Goal: Book appointment/travel/reservation

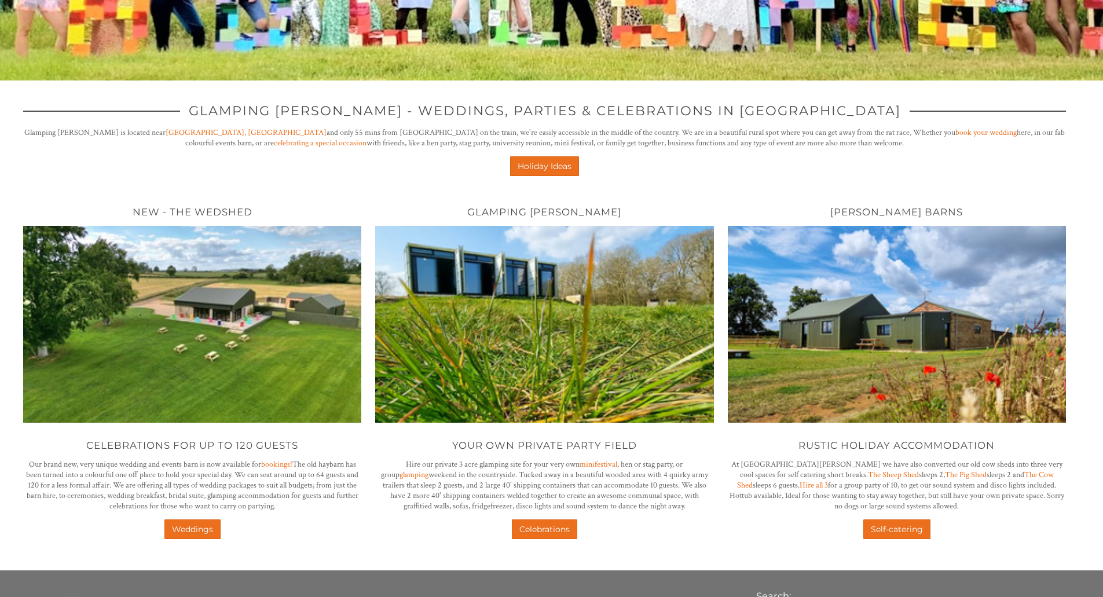
scroll to position [348, 0]
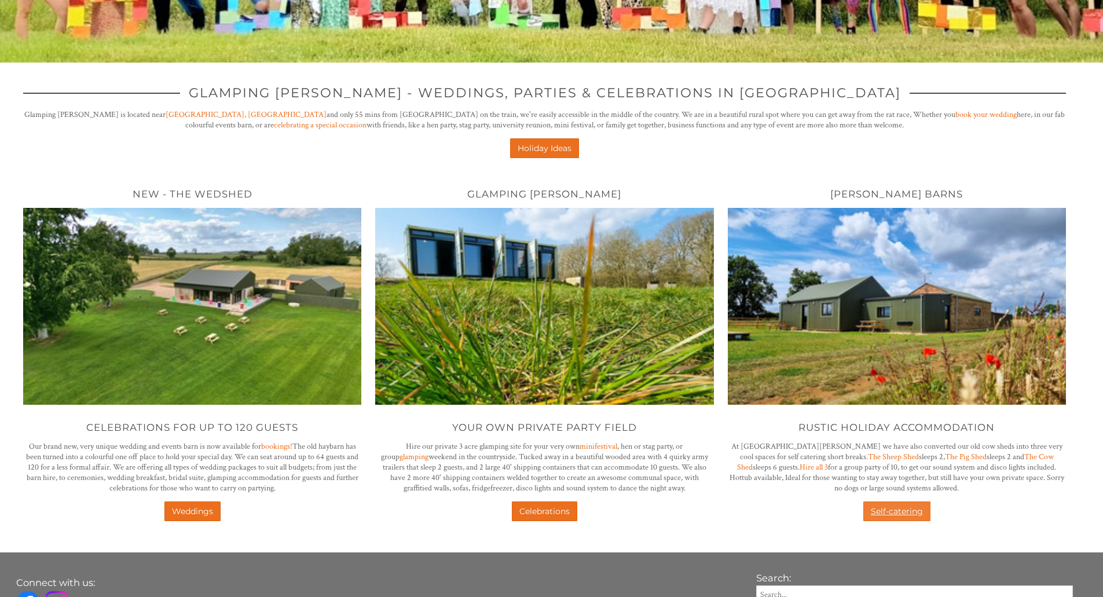
click at [898, 508] on link "Self-catering" at bounding box center [897, 512] width 67 height 20
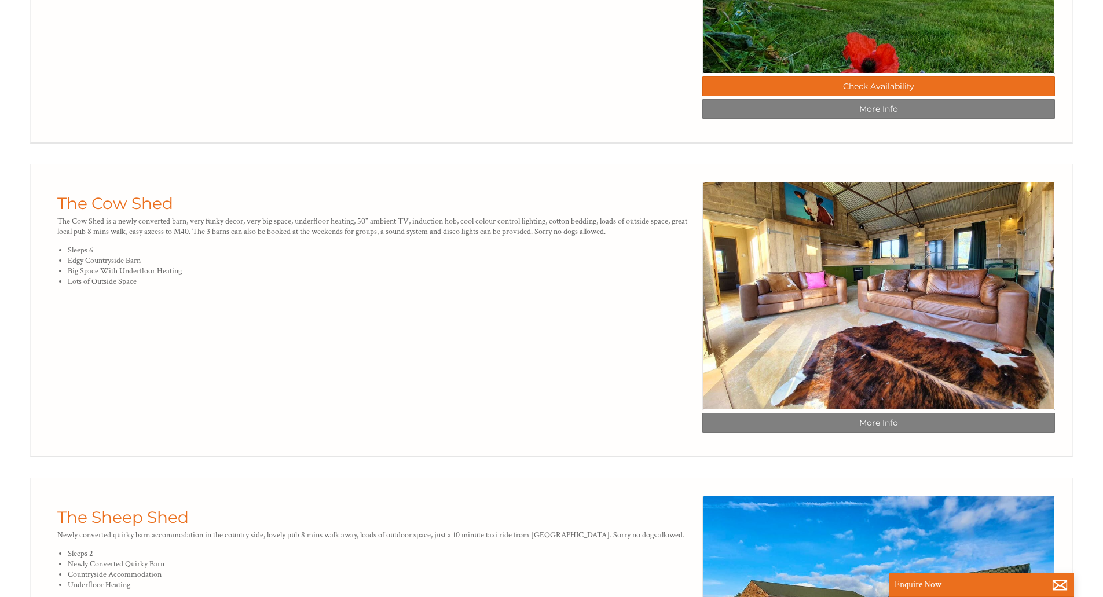
scroll to position [811, 0]
click at [127, 213] on link "The Cow Shed" at bounding box center [115, 203] width 116 height 20
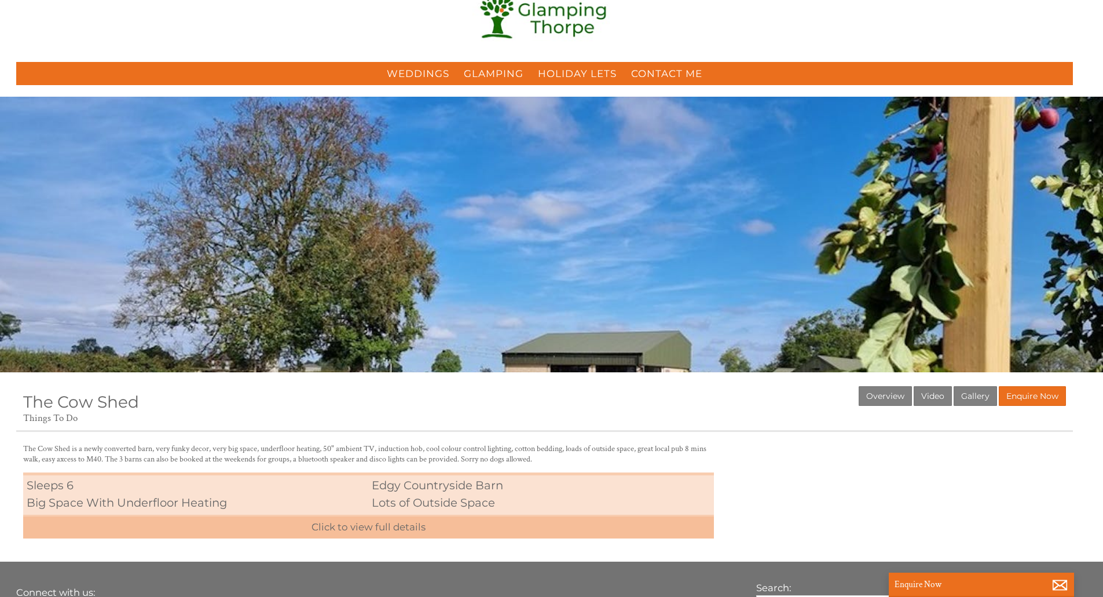
scroll to position [58, 0]
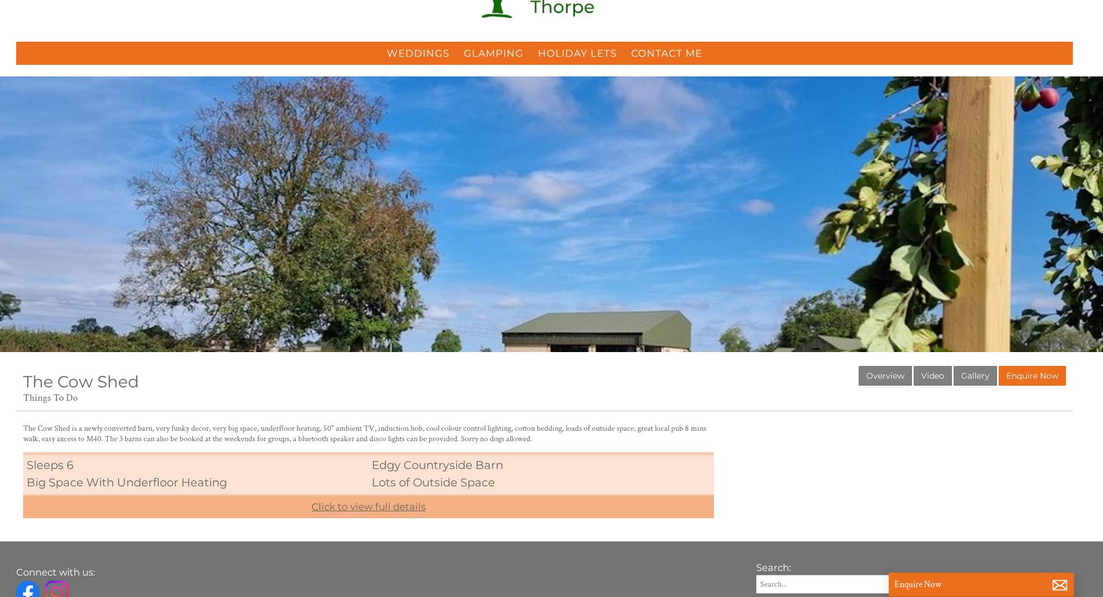
click at [385, 504] on link "Click to view full details" at bounding box center [368, 507] width 691 height 24
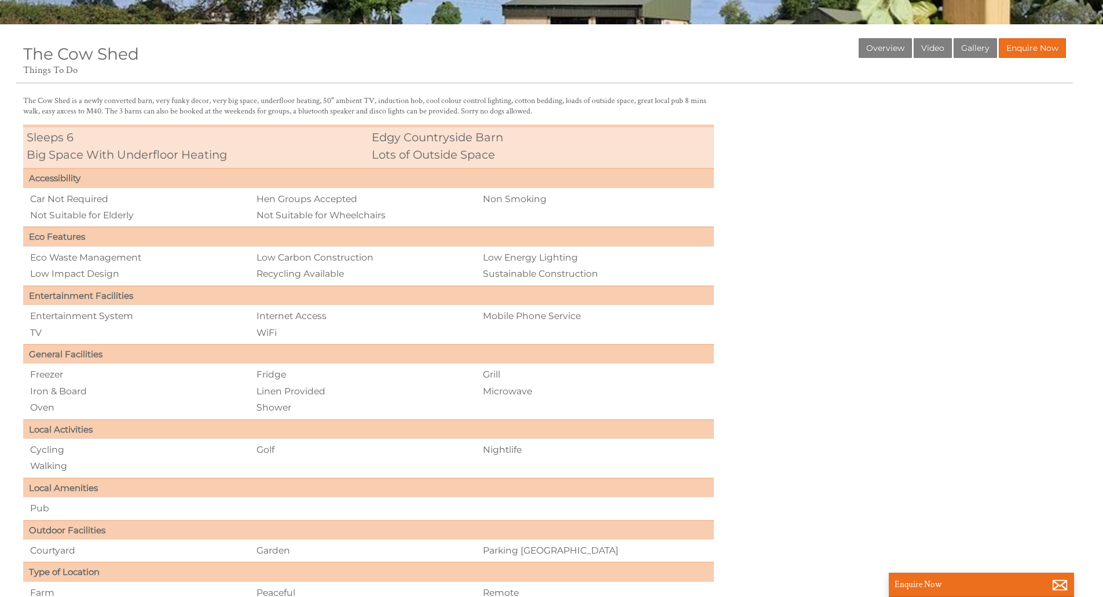
scroll to position [367, 0]
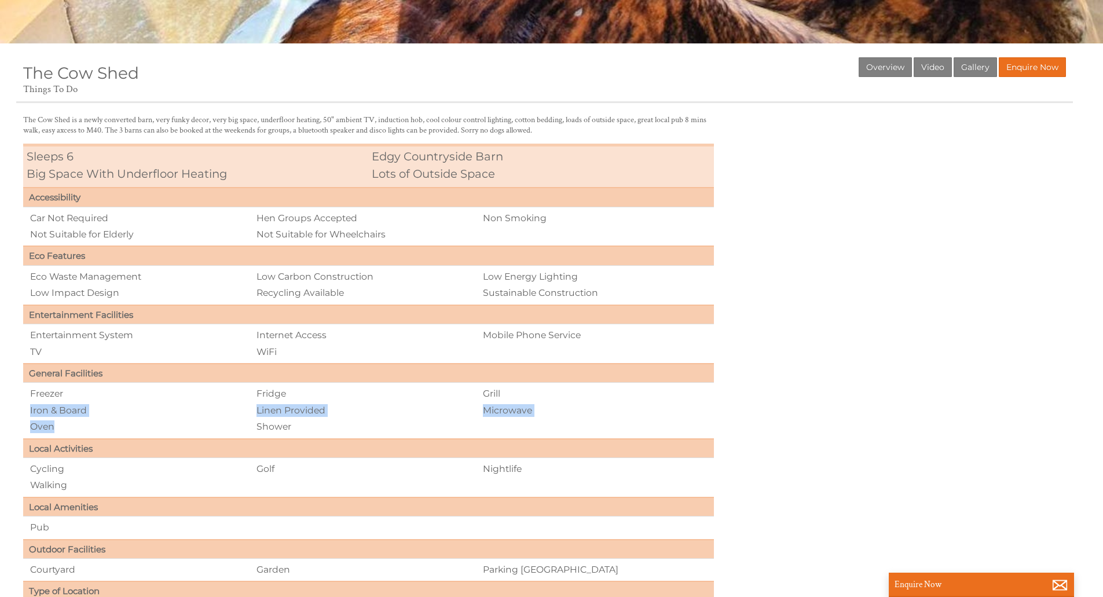
drag, startPoint x: 211, startPoint y: 422, endPoint x: 31, endPoint y: 416, distance: 180.3
click at [31, 386] on ul "Freezer Fridge Grill Iron & Board Linen Provided Microwave Oven Shower" at bounding box center [368, 386] width 679 height 0
click at [86, 411] on li "Iron & Board" at bounding box center [142, 411] width 226 height 16
drag, startPoint x: 96, startPoint y: 433, endPoint x: 76, endPoint y: 382, distance: 54.9
click at [76, 382] on tbody "Accessibility Car Not Required Hen Groups Accepted Non Smoking Not Suitable for…" at bounding box center [368, 414] width 691 height 452
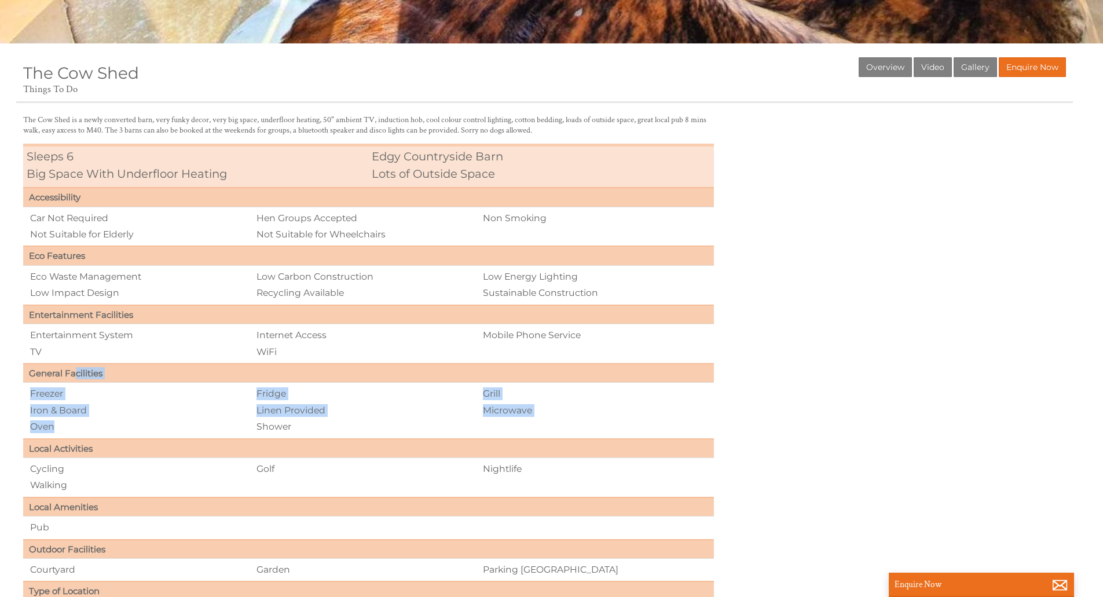
click at [79, 399] on li "Freezer" at bounding box center [142, 394] width 226 height 16
drag, startPoint x: 520, startPoint y: 419, endPoint x: 510, endPoint y: 390, distance: 31.1
click at [510, 390] on td "Freezer Fridge Grill Iron & Board Linen Provided Microwave Oven Shower" at bounding box center [368, 411] width 691 height 56
click at [510, 390] on li "Grill" at bounding box center [595, 394] width 226 height 16
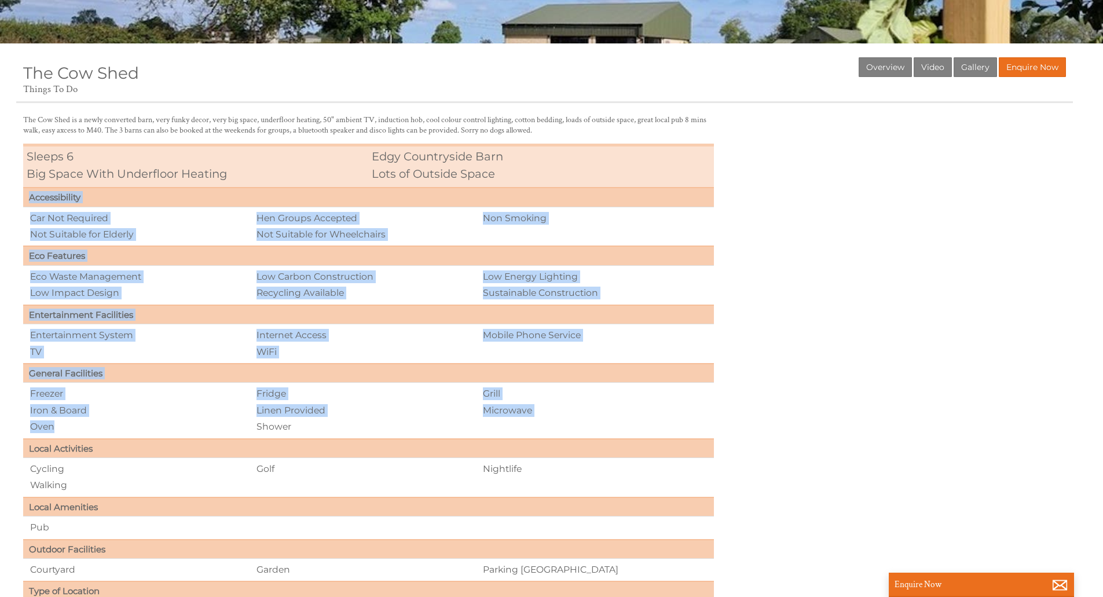
drag, startPoint x: 52, startPoint y: 432, endPoint x: 21, endPoint y: 424, distance: 31.0
click at [21, 424] on div "The Cow Shed is a newly converted barn, very funky decor, very big space, under…" at bounding box center [368, 391] width 705 height 552
click at [47, 433] on li "Oven" at bounding box center [142, 427] width 226 height 16
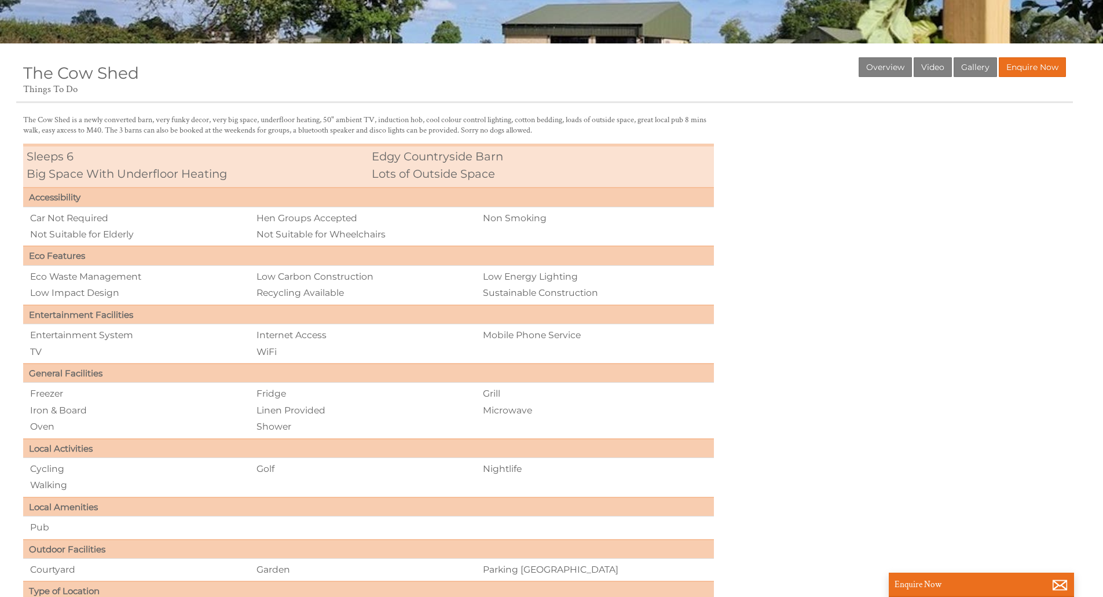
scroll to position [309, 0]
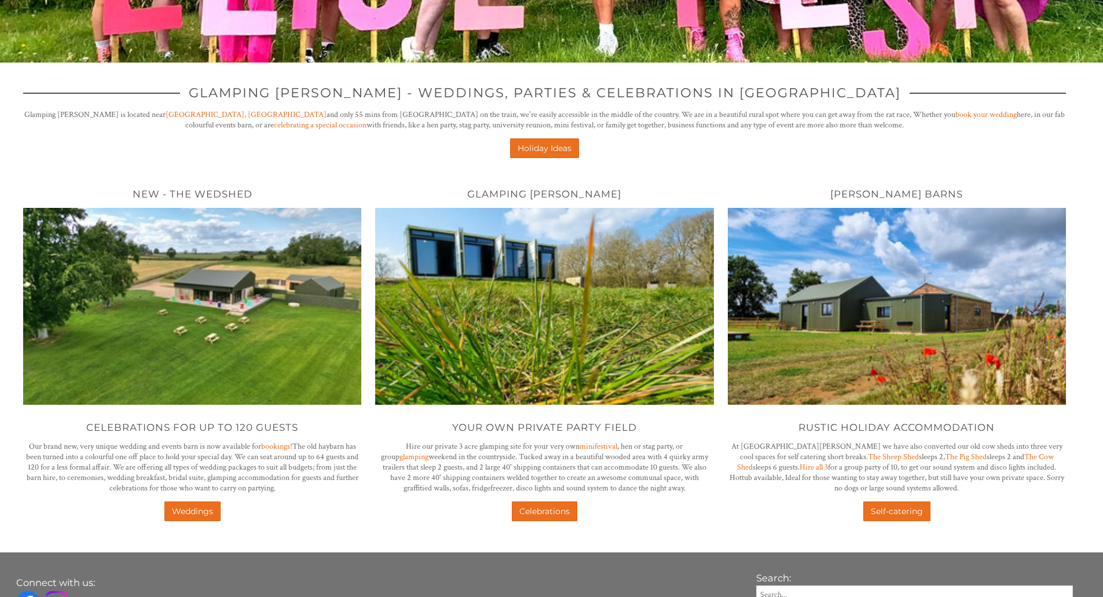
scroll to position [405, 0]
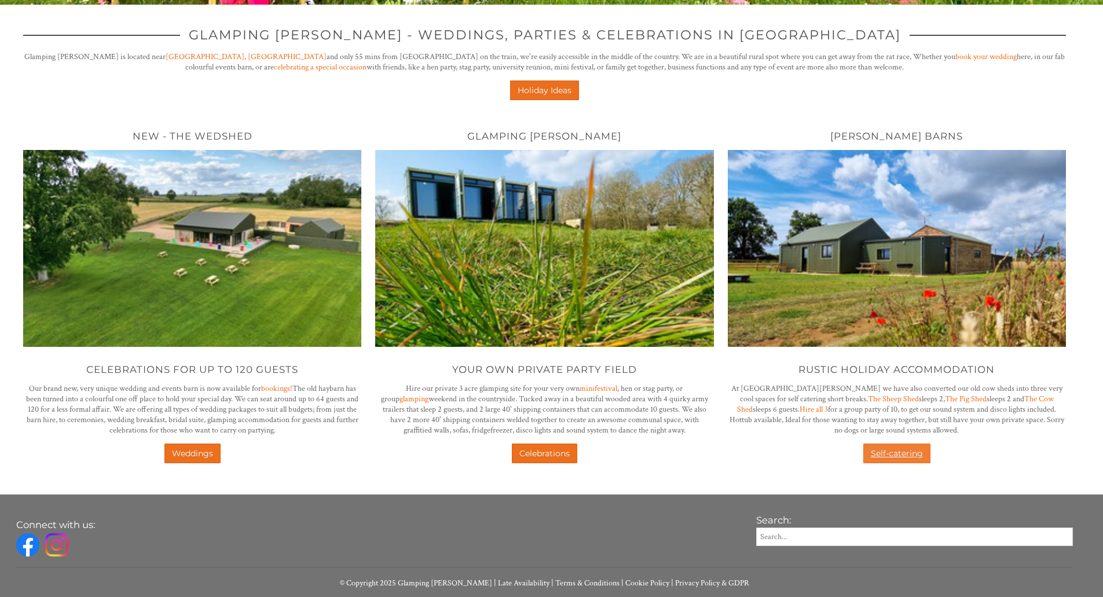
click at [873, 455] on link "Self-catering" at bounding box center [897, 454] width 67 height 20
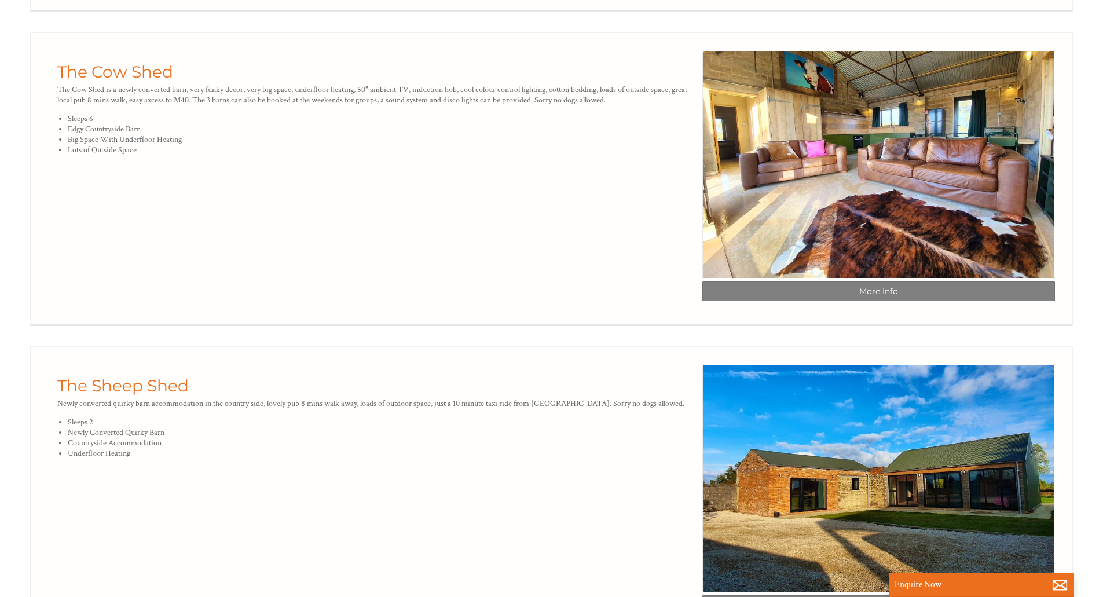
scroll to position [811, 0]
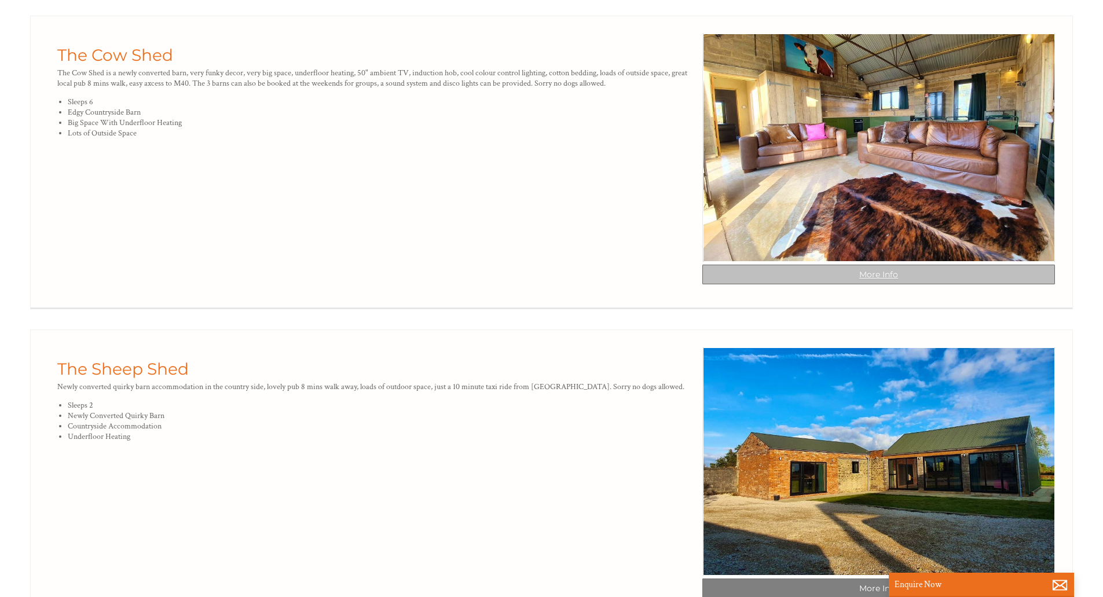
click at [859, 284] on link "More Info" at bounding box center [879, 275] width 353 height 20
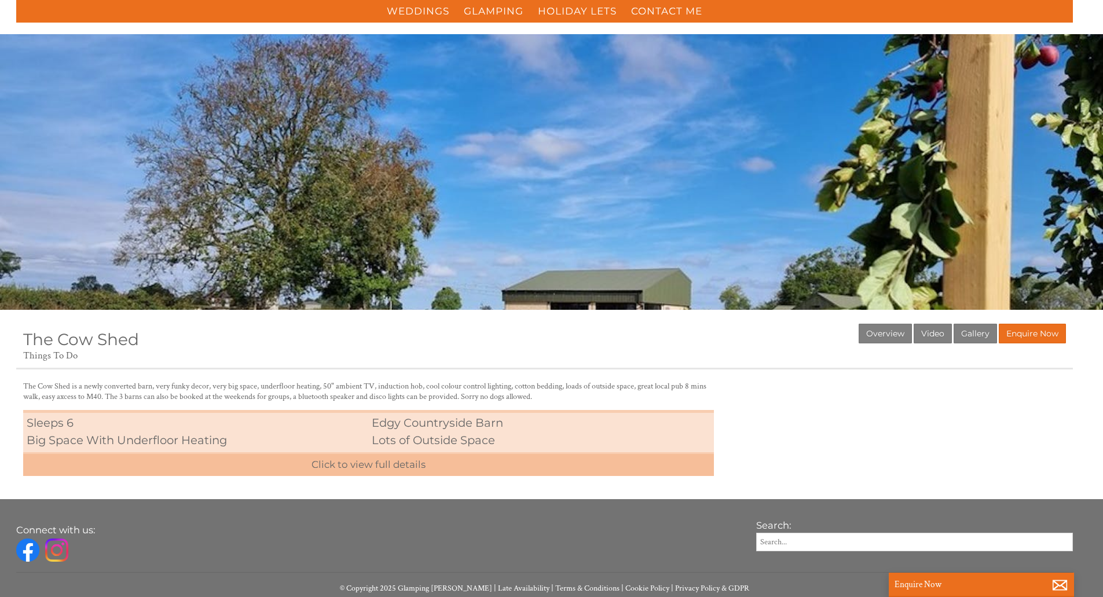
scroll to position [116, 0]
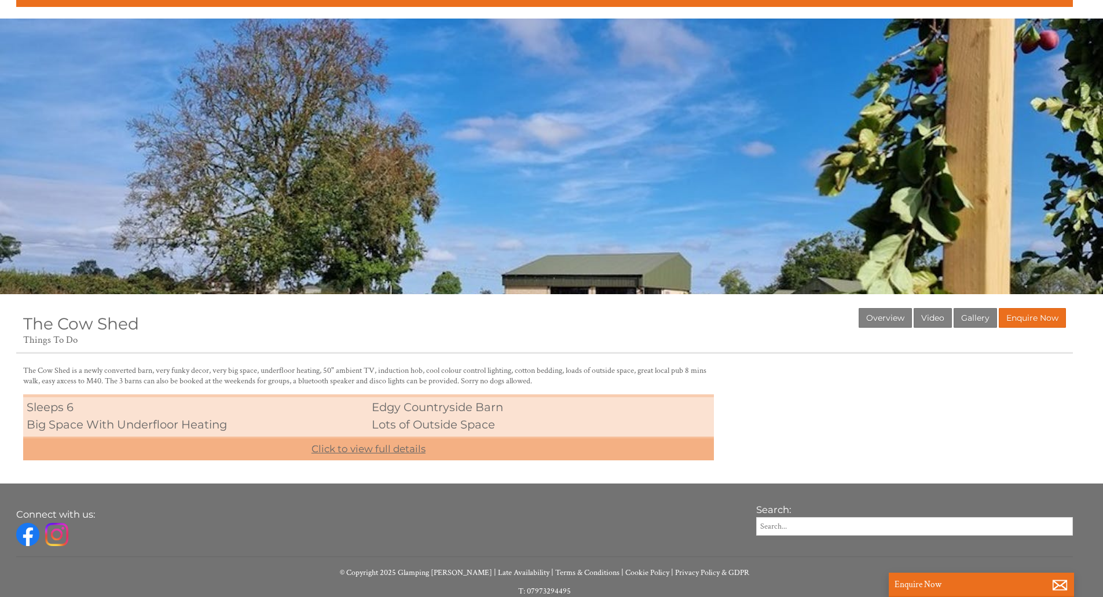
click at [395, 455] on link "Click to view full details" at bounding box center [368, 449] width 691 height 24
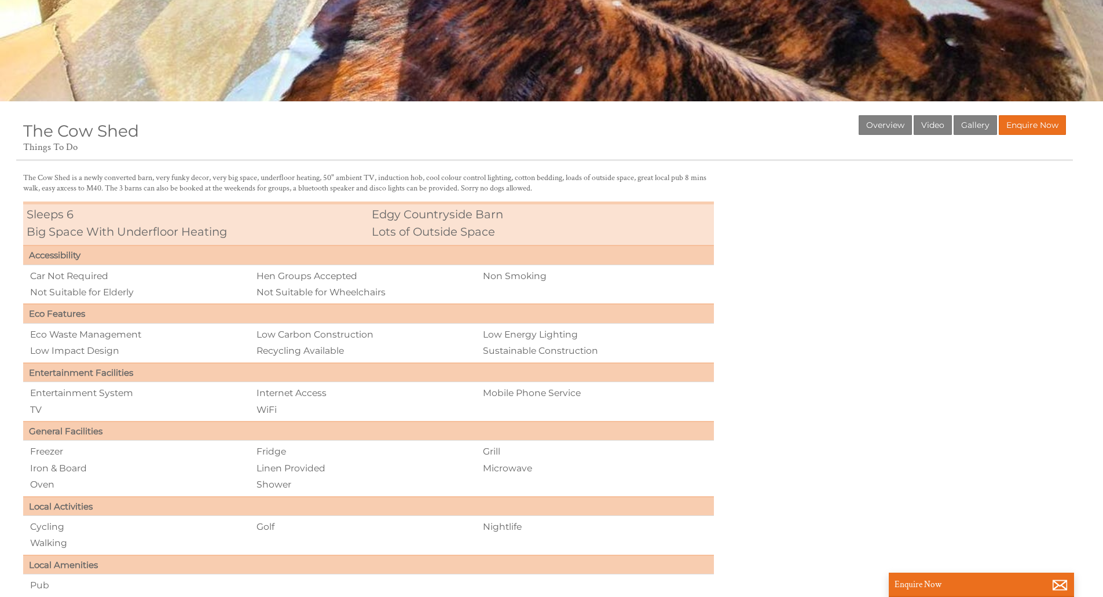
scroll to position [0, 0]
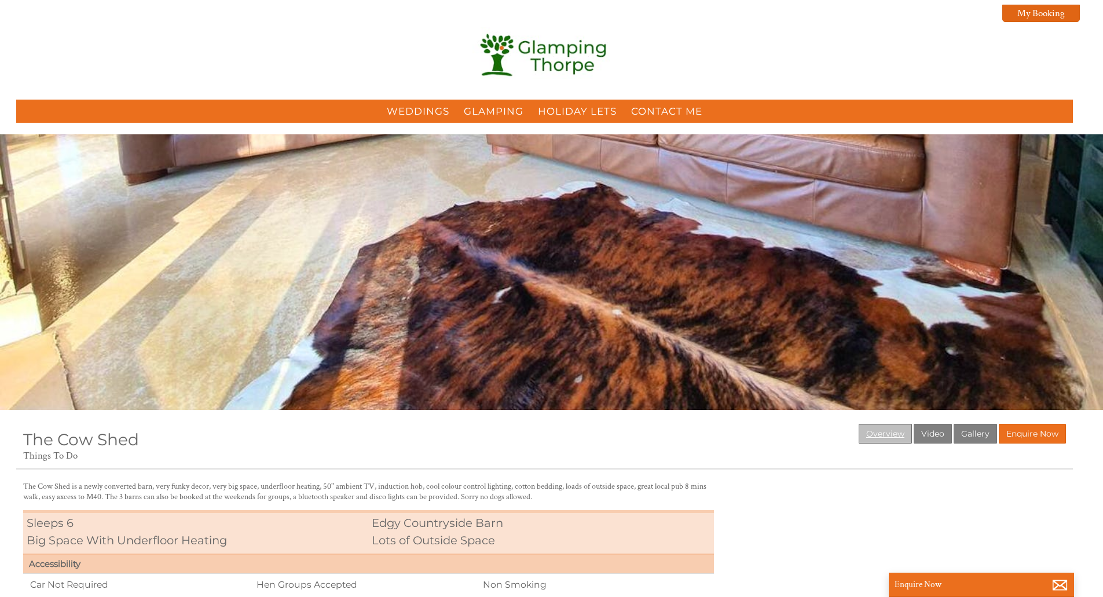
click at [889, 424] on link "Overview" at bounding box center [885, 434] width 53 height 20
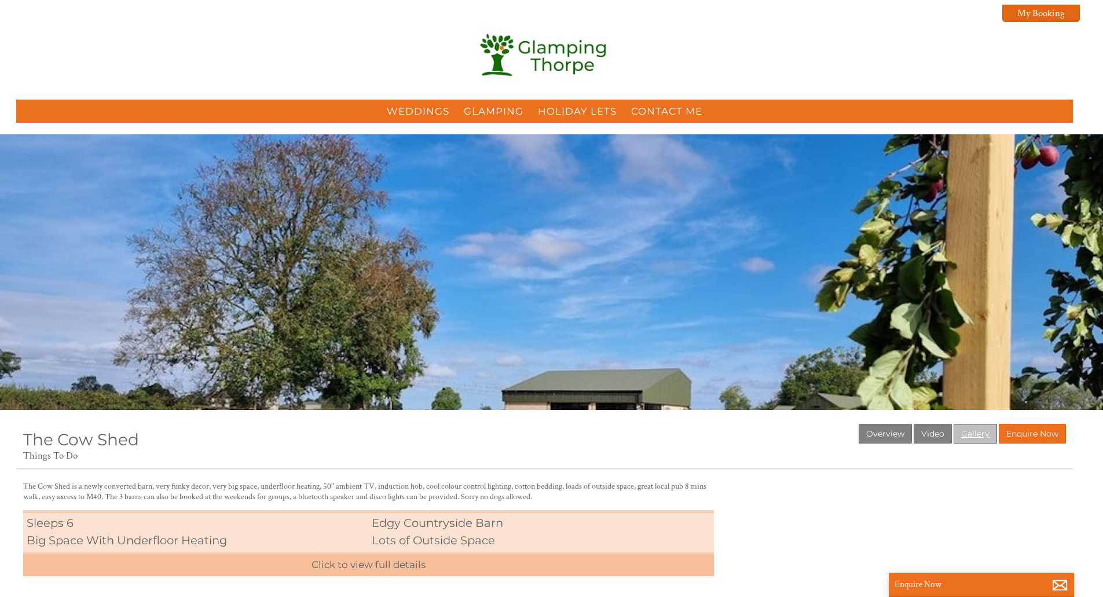
click at [964, 430] on link "Gallery" at bounding box center [975, 434] width 43 height 20
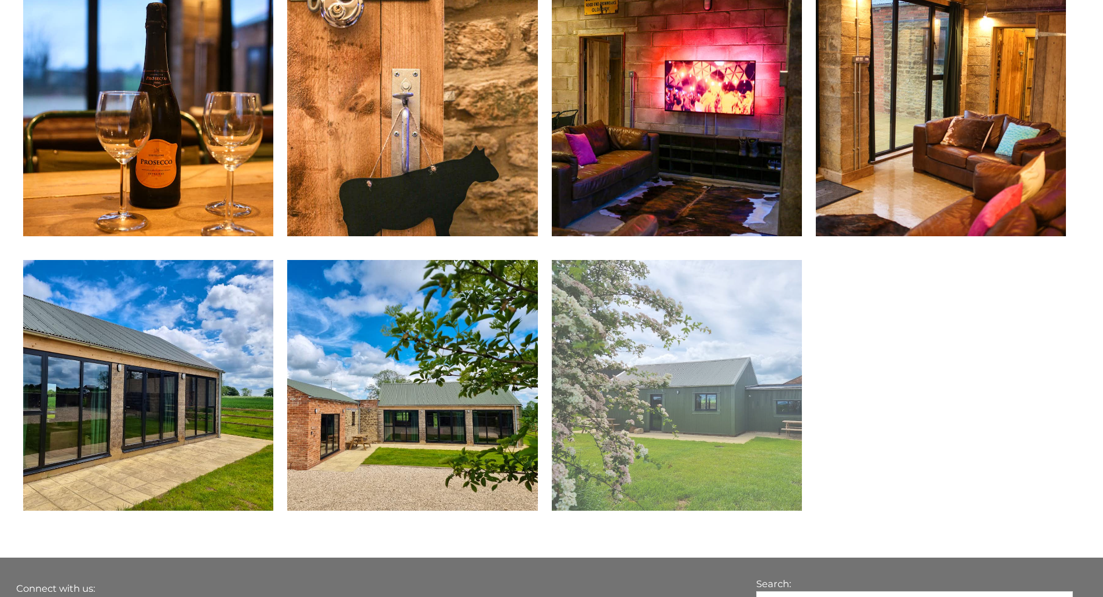
scroll to position [2143, 0]
